Goal: Task Accomplishment & Management: Manage account settings

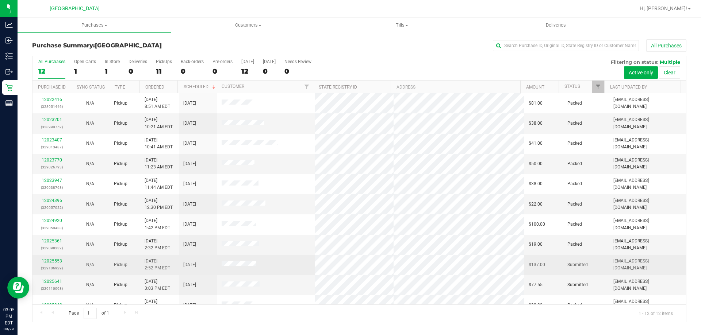
click at [46, 267] on p "(329106929)" at bounding box center [52, 268] width 30 height 7
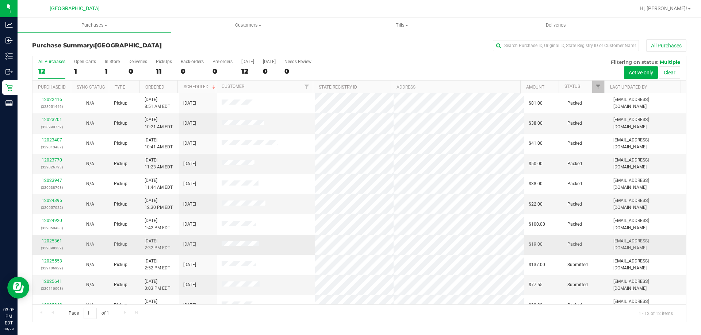
click at [49, 247] on p "(329098332)" at bounding box center [52, 248] width 30 height 7
click at [54, 243] on link "12025361" at bounding box center [52, 241] width 20 height 5
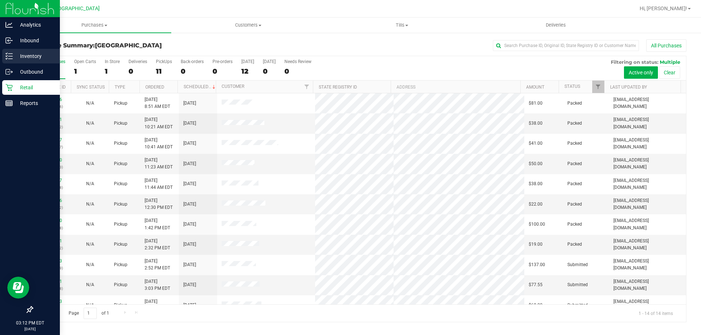
click at [37, 57] on p "Inventory" at bounding box center [35, 56] width 44 height 9
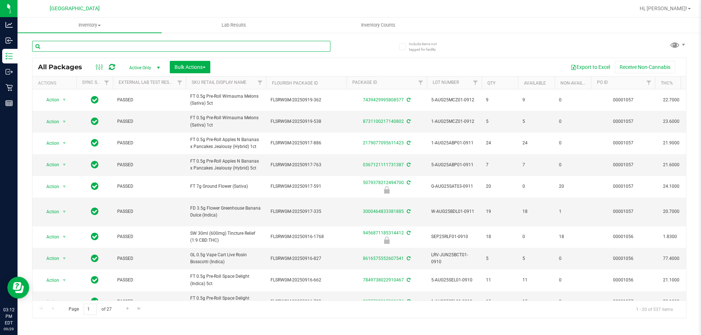
click at [57, 45] on input "text" at bounding box center [181, 46] width 298 height 11
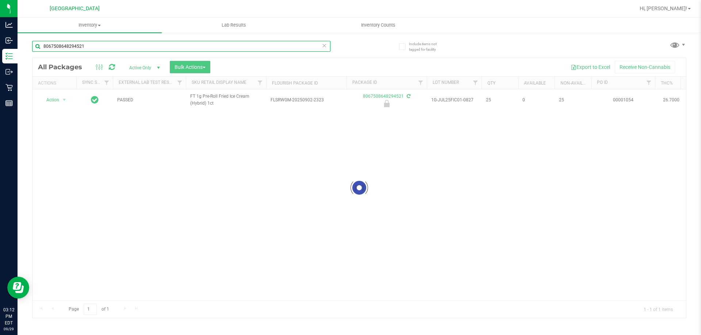
type input "8067508648294521"
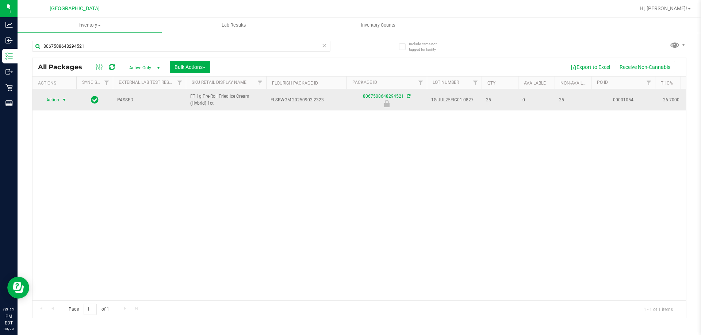
click at [60, 96] on span "select" at bounding box center [64, 100] width 9 height 10
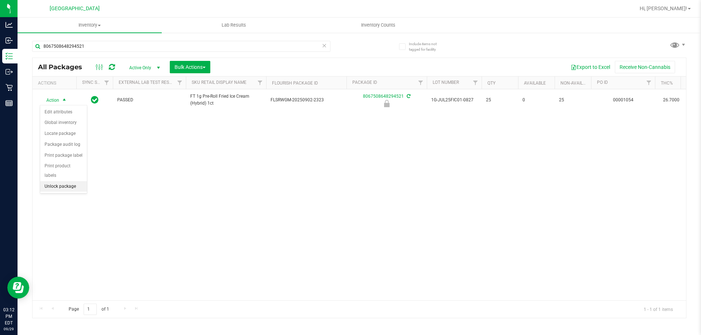
click at [61, 181] on li "Unlock package" at bounding box center [63, 186] width 47 height 11
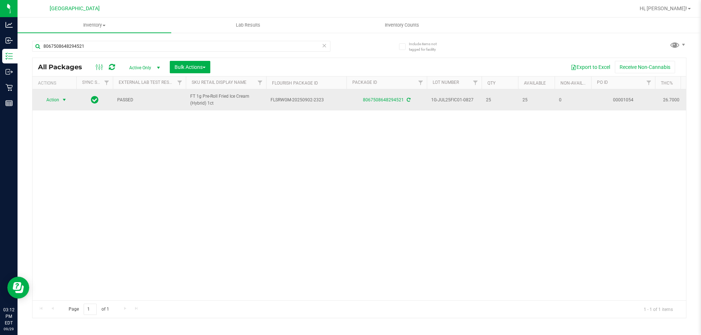
click at [63, 104] on span "select" at bounding box center [64, 100] width 9 height 10
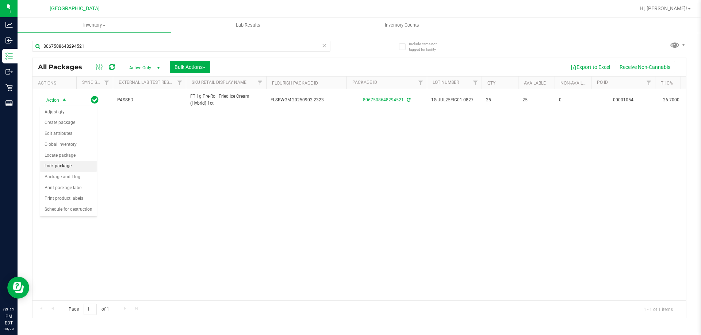
click at [63, 168] on li "Lock package" at bounding box center [68, 166] width 57 height 11
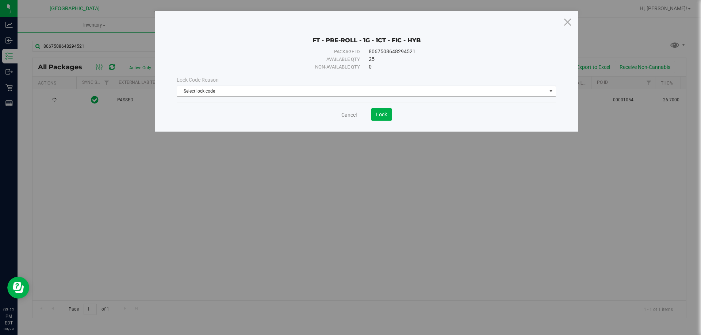
click at [243, 90] on span "Select lock code" at bounding box center [361, 91] width 369 height 10
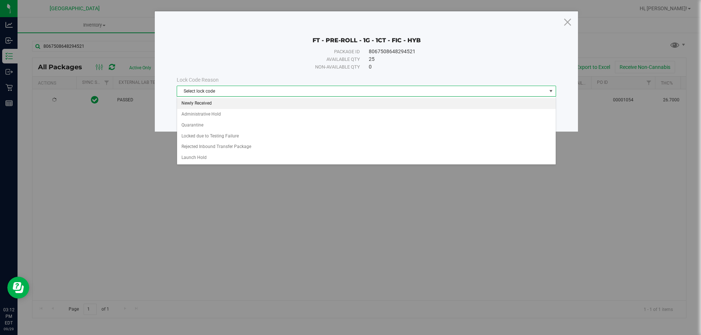
click at [211, 103] on li "Newly Received" at bounding box center [366, 103] width 379 height 11
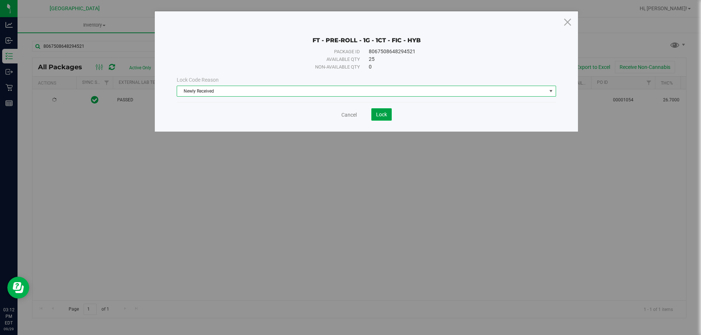
click at [387, 117] on span "Lock" at bounding box center [381, 115] width 11 height 6
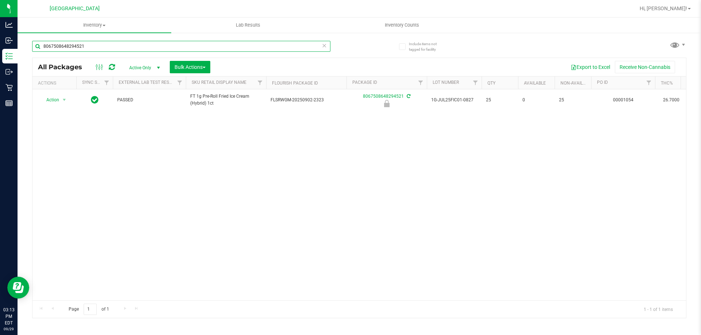
drag, startPoint x: 121, startPoint y: 45, endPoint x: 0, endPoint y: -34, distance: 144.1
click at [0, 0] on html "Analytics Inbound Inventory Outbound Retail Reports 03:13 PM EDT [DATE] 09/29 […" at bounding box center [350, 167] width 701 height 335
type input "2598386201768056"
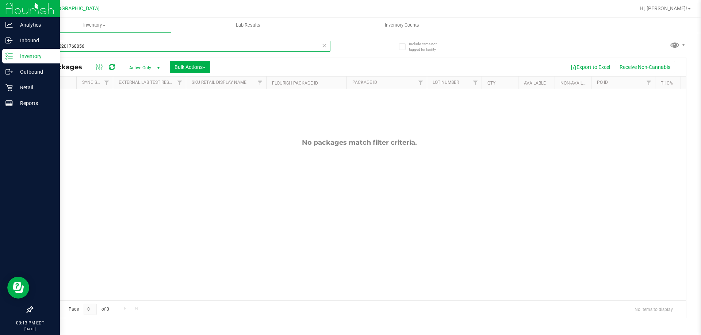
drag, startPoint x: 93, startPoint y: 48, endPoint x: 0, endPoint y: 1, distance: 104.6
click at [0, 3] on div "Analytics Inbound Inventory Outbound Retail Reports 03:13 PM EDT [DATE] 09/29 […" at bounding box center [350, 167] width 701 height 335
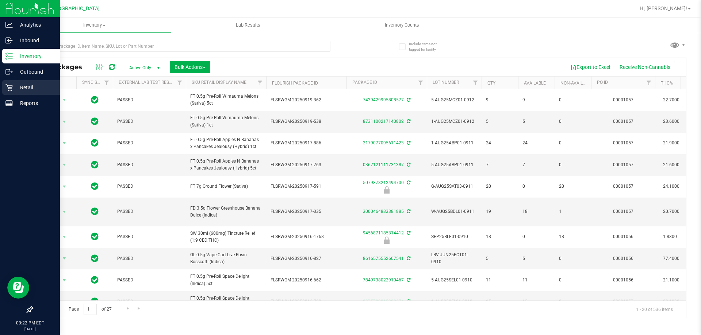
click at [27, 87] on p "Retail" at bounding box center [35, 87] width 44 height 9
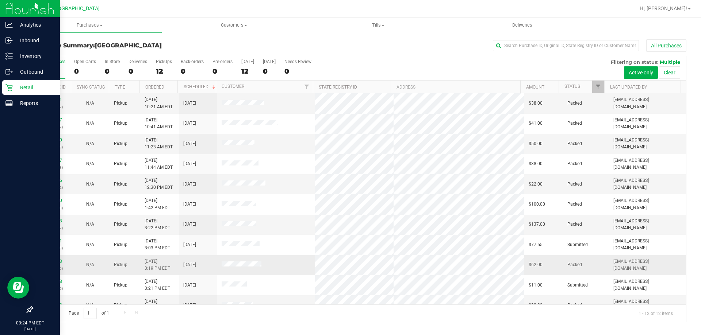
scroll to position [31, 0]
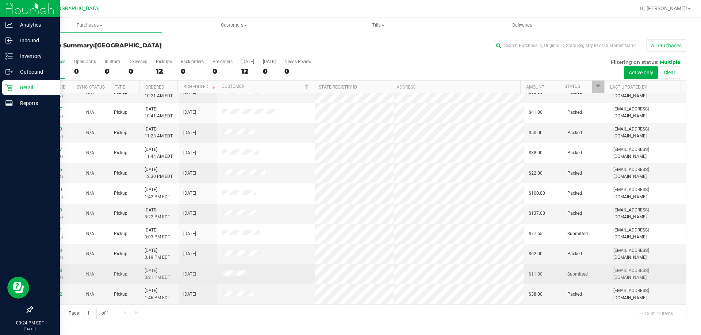
click at [49, 271] on link "12025788" at bounding box center [52, 270] width 20 height 5
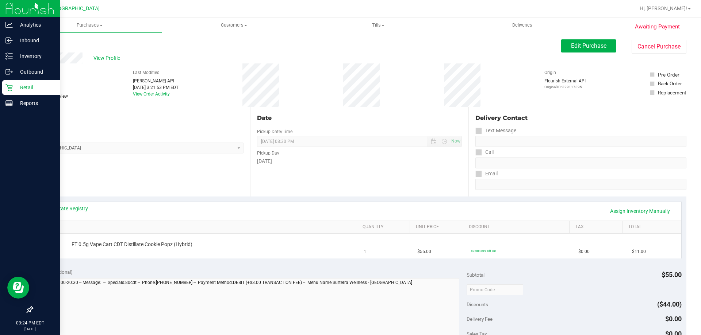
click at [331, 172] on div "Date Pickup Date/Time 09/29/2025 Now 09/29/2025 08:30 PM Now Pickup Day Monday" at bounding box center [359, 151] width 218 height 89
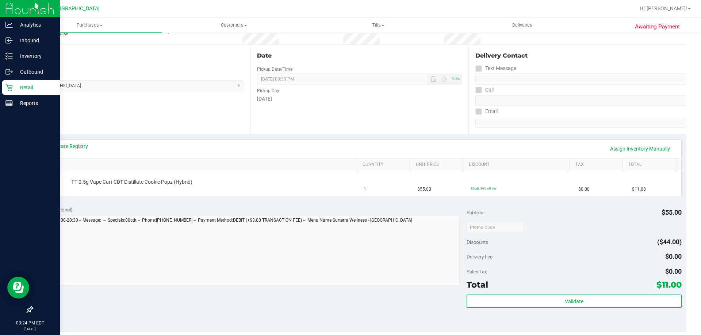
scroll to position [110, 0]
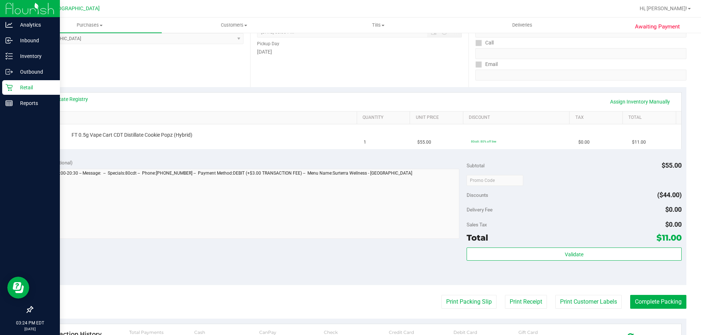
click at [318, 242] on div "Notes (optional) Subtotal $55.00 Discounts ($44.00) Delivery Fee $0.00 Sales Ta…" at bounding box center [359, 219] width 654 height 131
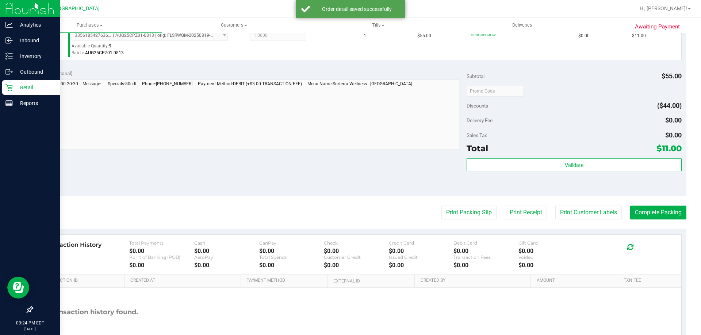
scroll to position [261, 0]
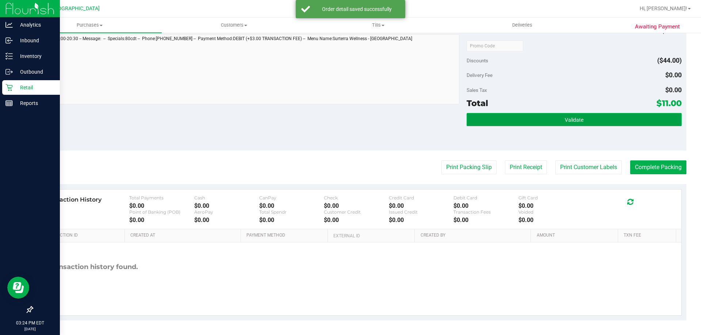
click at [571, 126] on button "Validate" at bounding box center [573, 119] width 215 height 13
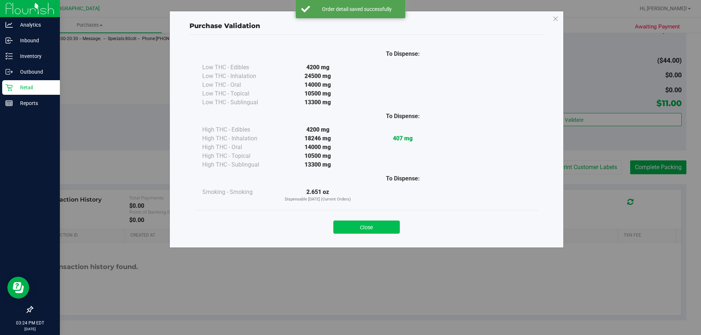
click at [361, 227] on button "Close" at bounding box center [366, 227] width 66 height 13
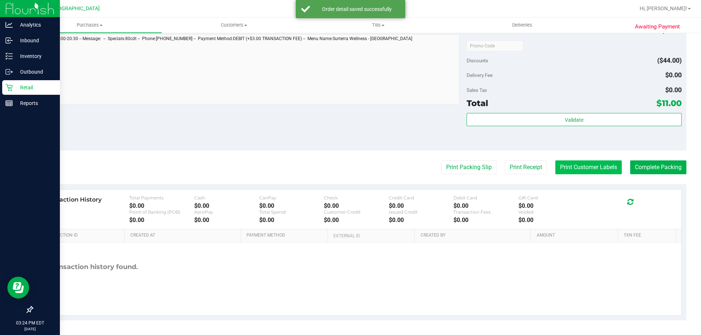
click at [590, 172] on button "Print Customer Labels" at bounding box center [588, 168] width 66 height 14
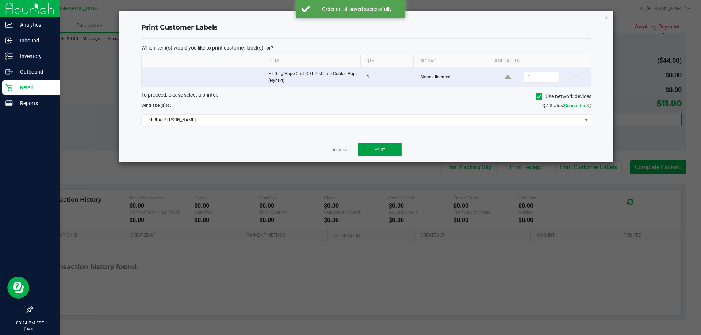
click at [369, 150] on button "Print" at bounding box center [380, 149] width 44 height 13
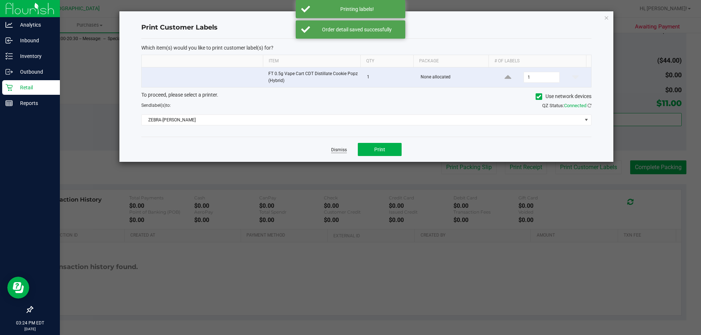
click at [338, 151] on link "Dismiss" at bounding box center [339, 150] width 16 height 6
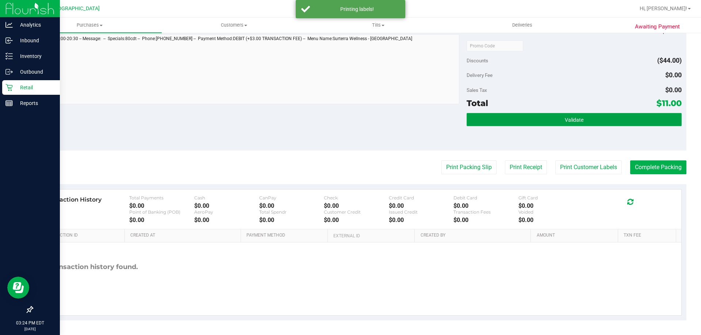
click at [556, 115] on button "Validate" at bounding box center [573, 119] width 215 height 13
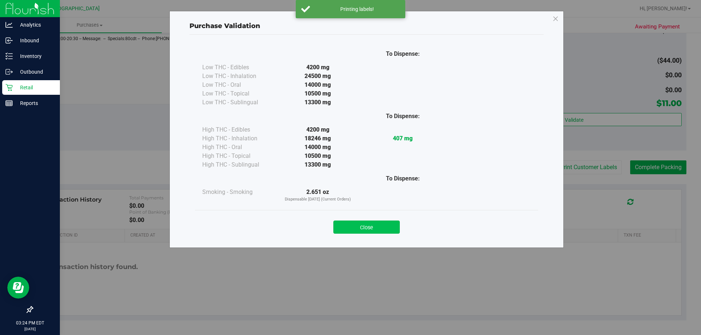
click at [362, 226] on button "Close" at bounding box center [366, 227] width 66 height 13
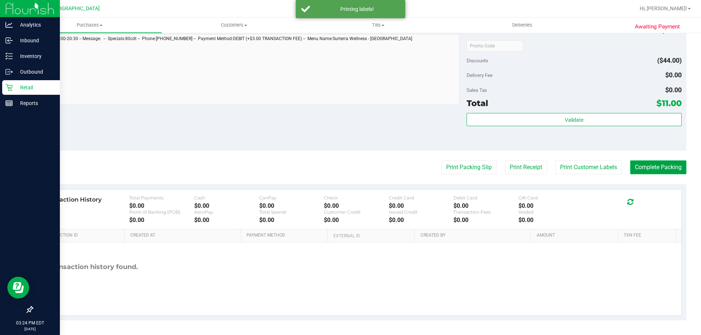
click at [646, 166] on button "Complete Packing" at bounding box center [658, 168] width 56 height 14
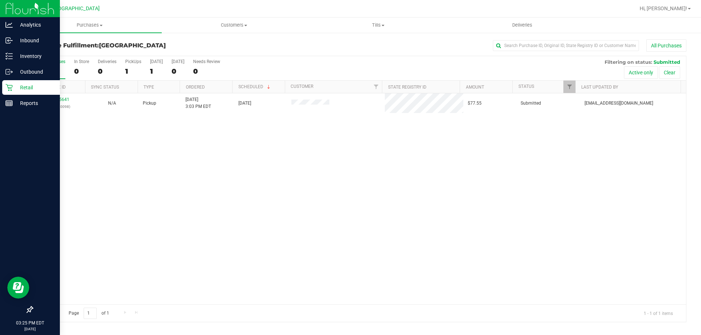
click at [8, 88] on icon at bounding box center [8, 87] width 7 height 7
